Goal: Transaction & Acquisition: Purchase product/service

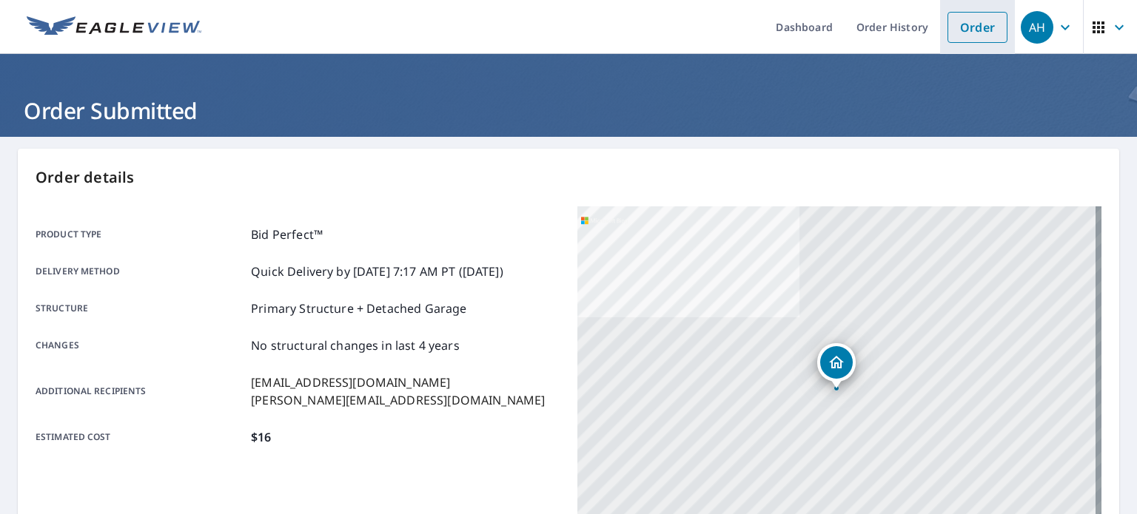
click at [948, 29] on link "Order" at bounding box center [978, 27] width 60 height 31
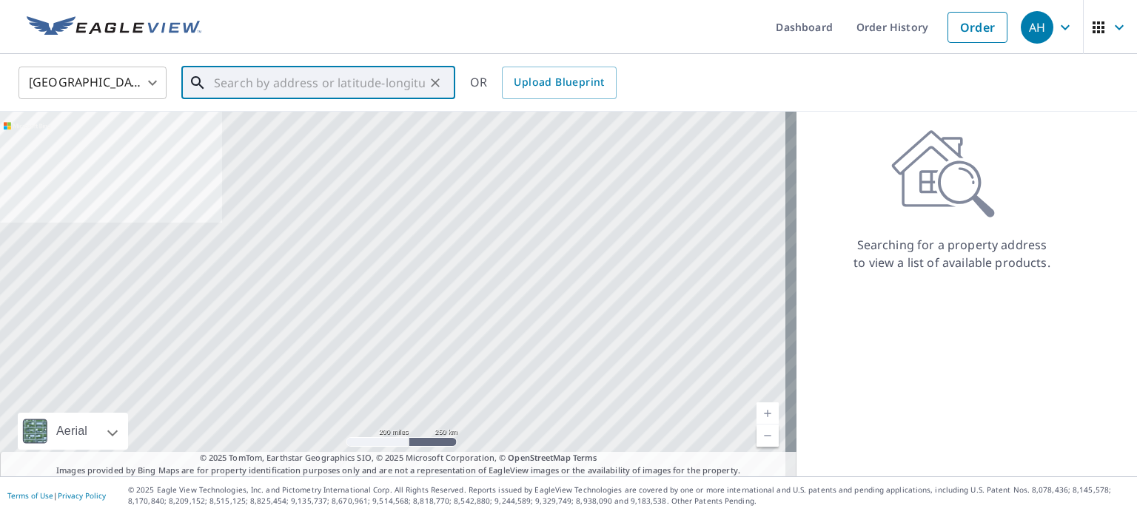
click at [258, 99] on div "​" at bounding box center [318, 83] width 274 height 33
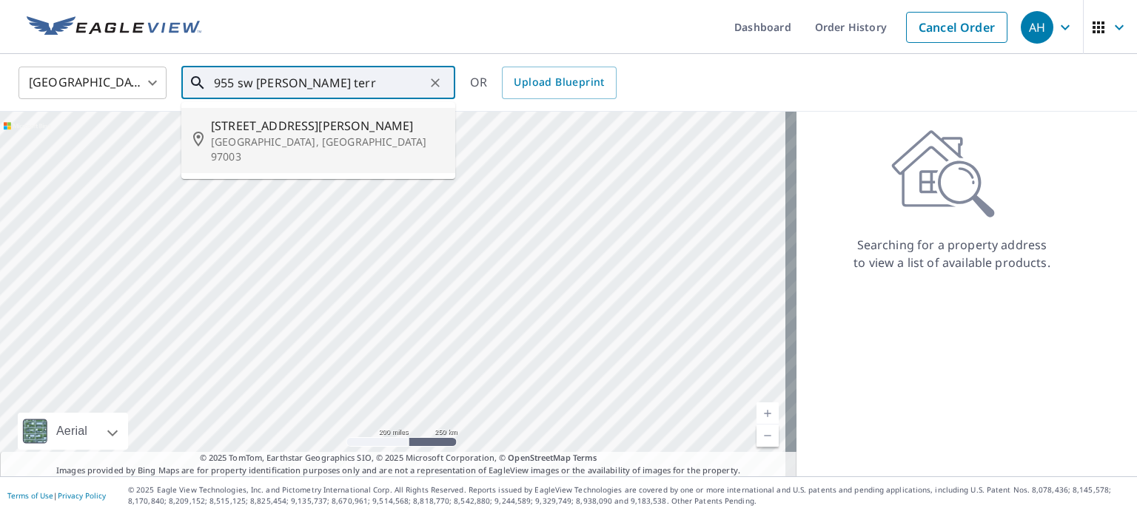
click at [252, 131] on span "[STREET_ADDRESS][PERSON_NAME]" at bounding box center [327, 126] width 232 height 18
type input "[STREET_ADDRESS][PERSON_NAME]"
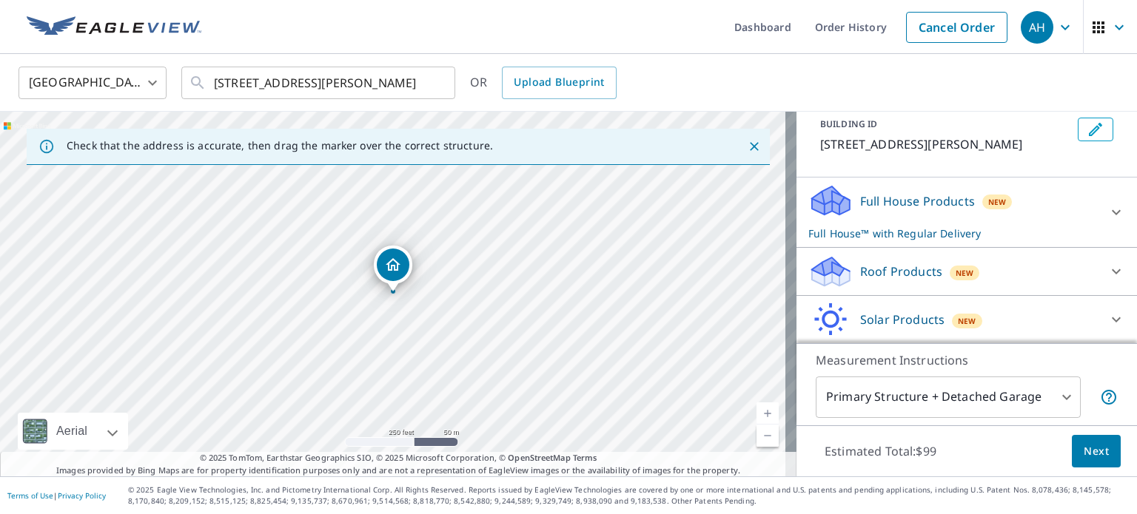
scroll to position [95, 0]
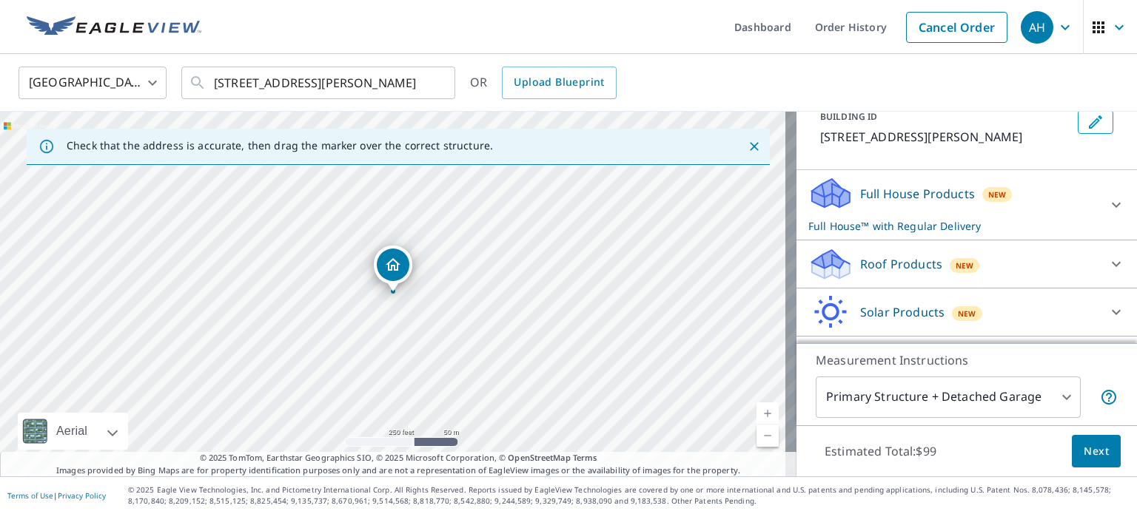
click at [885, 275] on div "Roof Products New" at bounding box center [953, 264] width 290 height 35
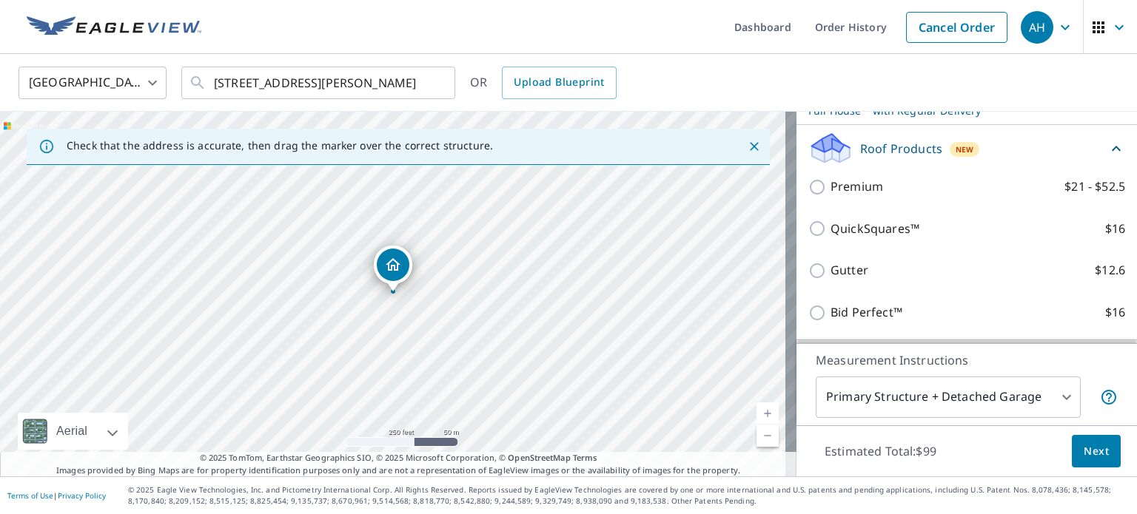
scroll to position [212, 0]
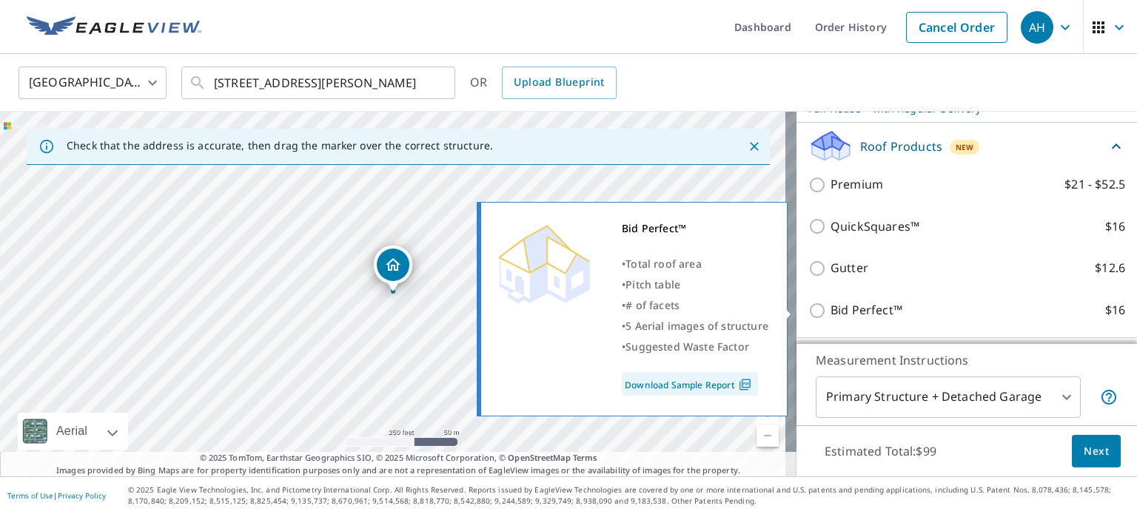
click at [847, 306] on p "Bid Perfect™" at bounding box center [867, 310] width 72 height 19
click at [831, 306] on input "Bid Perfect™ $16" at bounding box center [819, 311] width 22 height 18
checkbox input "true"
checkbox input "false"
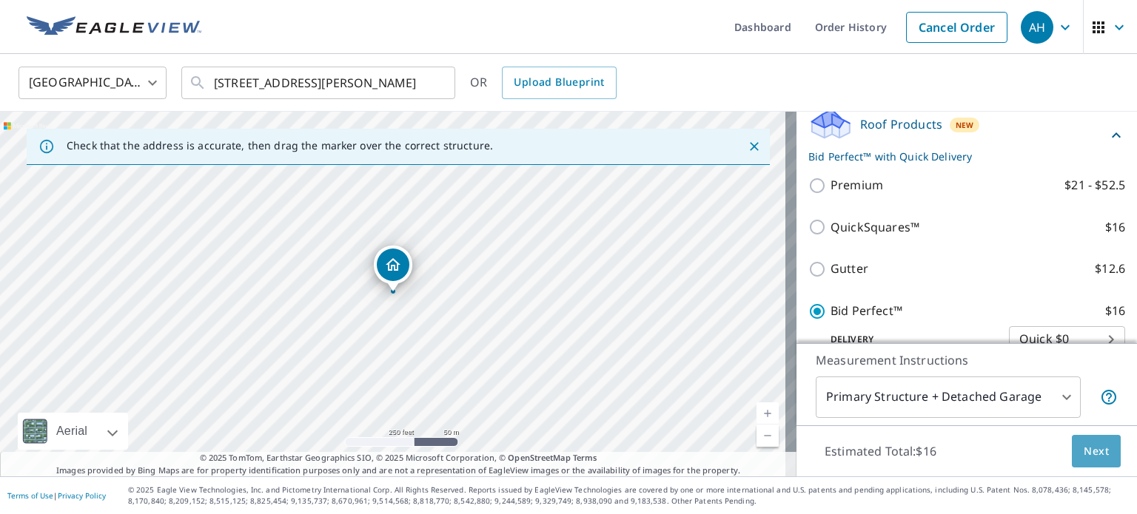
click at [1082, 465] on button "Next" at bounding box center [1096, 451] width 49 height 33
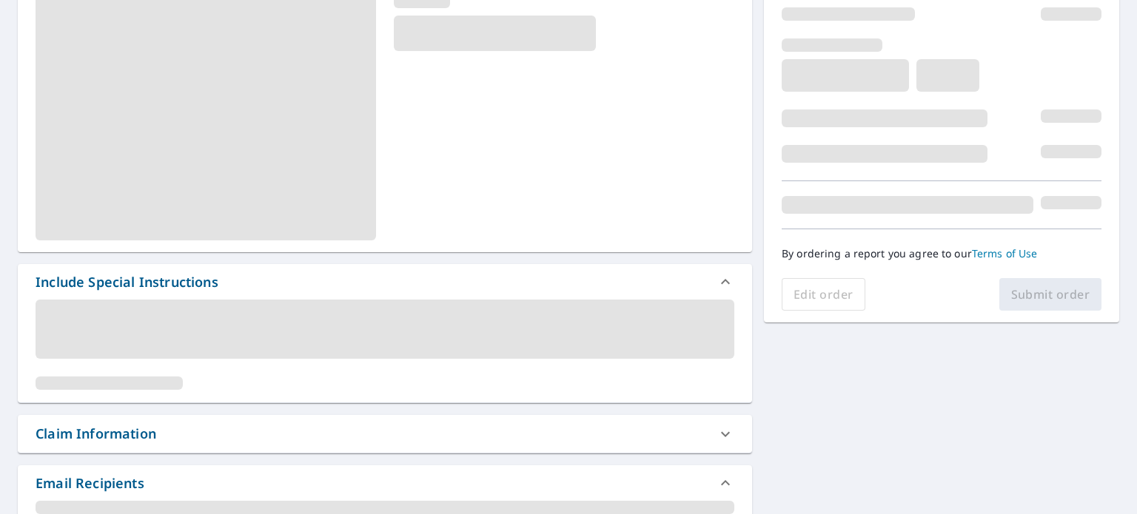
scroll to position [218, 0]
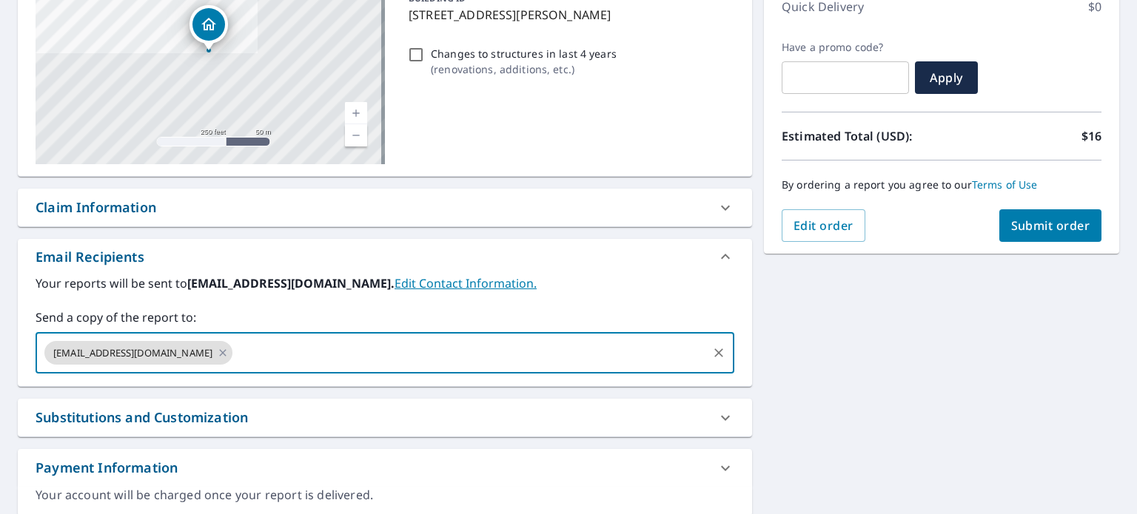
click at [235, 356] on input "text" at bounding box center [470, 353] width 471 height 28
type input "[PERSON_NAME][EMAIL_ADDRESS][DOMAIN_NAME]"
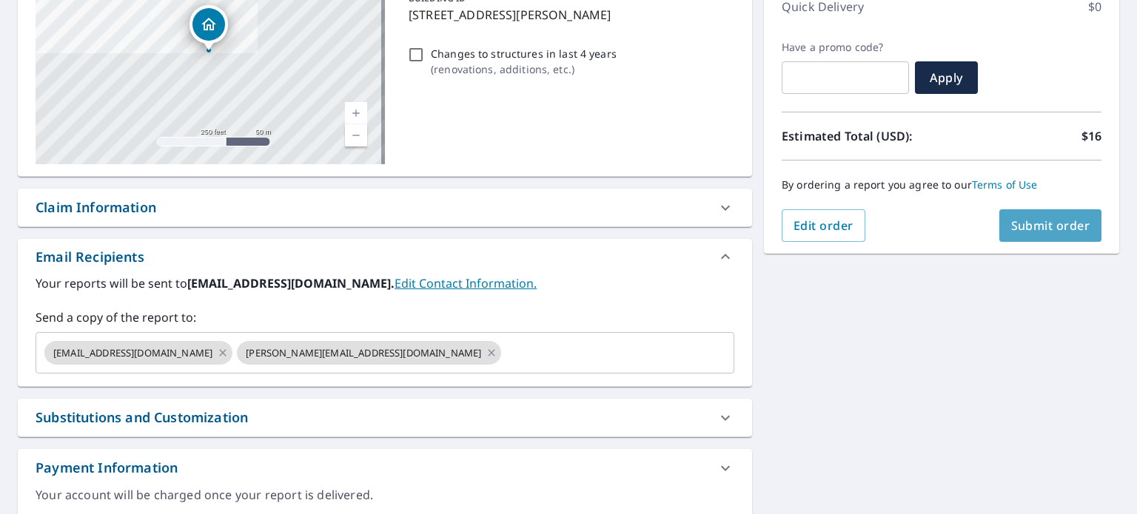
click at [1012, 220] on span "Submit order" at bounding box center [1050, 226] width 79 height 16
checkbox input "true"
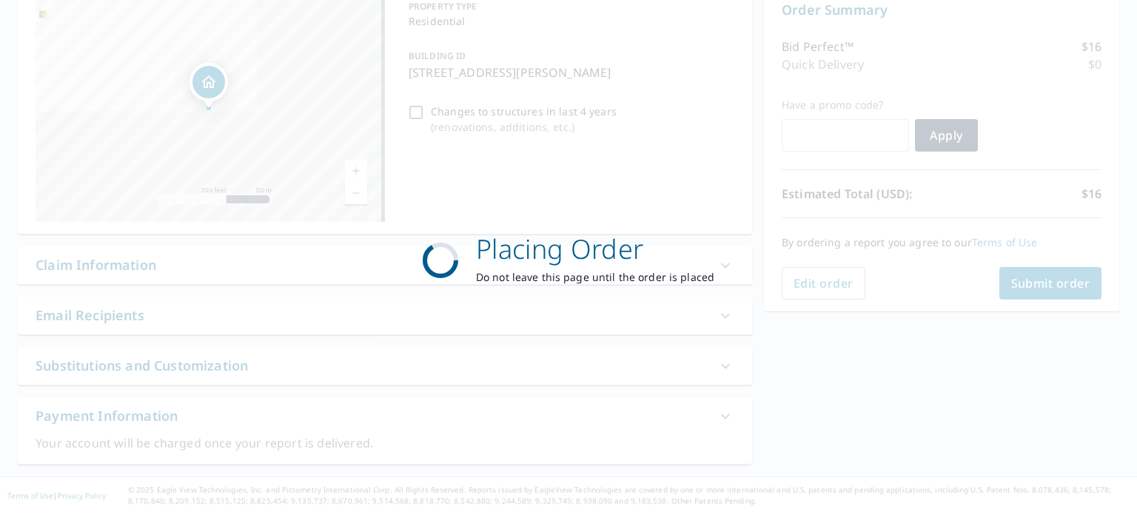
scroll to position [159, 0]
